Goal: Task Accomplishment & Management: Manage account settings

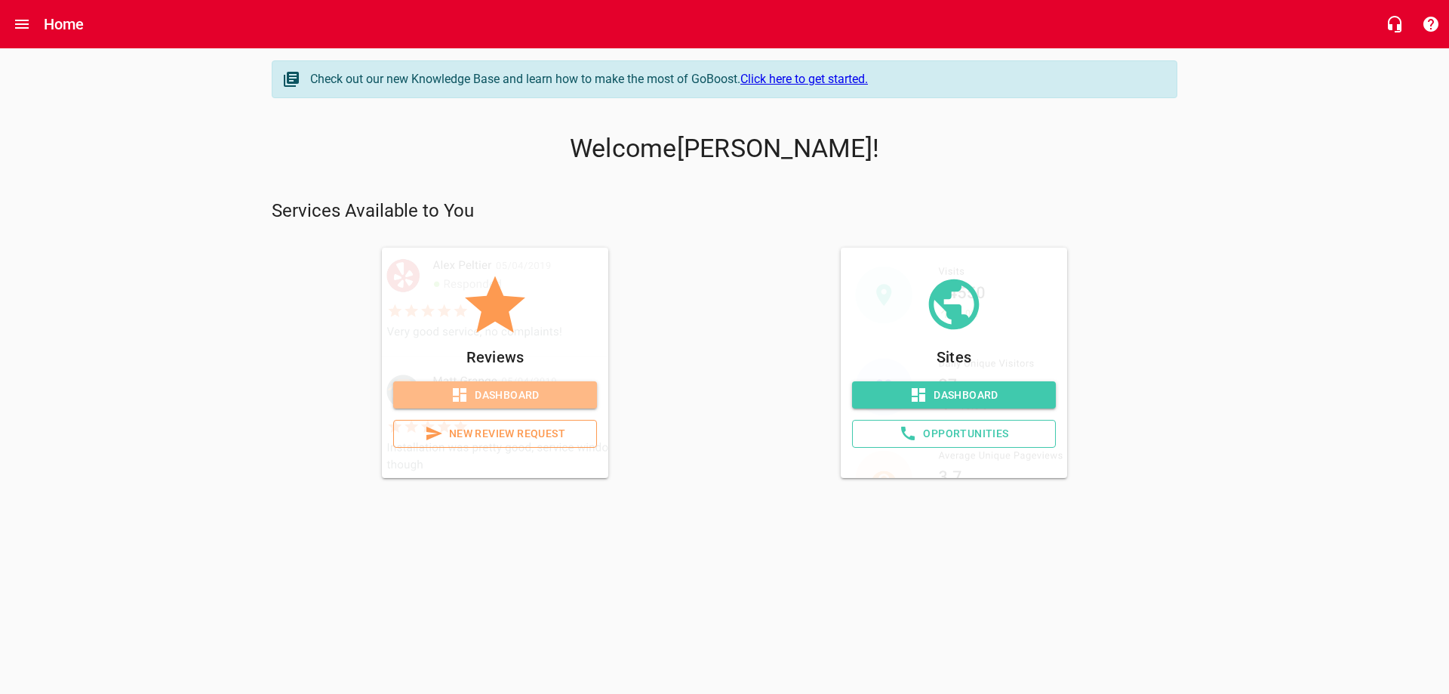
click at [500, 394] on span "Dashboard" at bounding box center [495, 395] width 180 height 19
